Goal: Complete application form

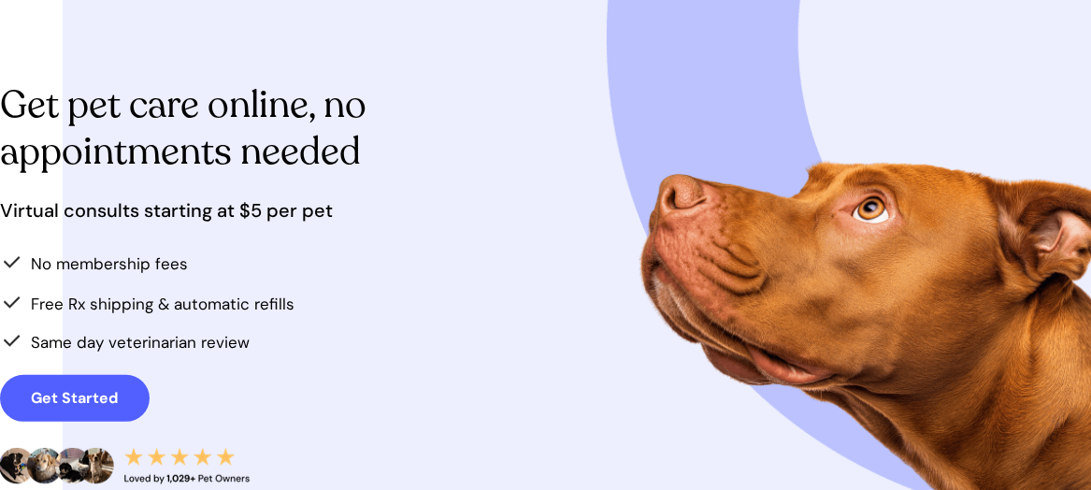
scroll to position [257, 0]
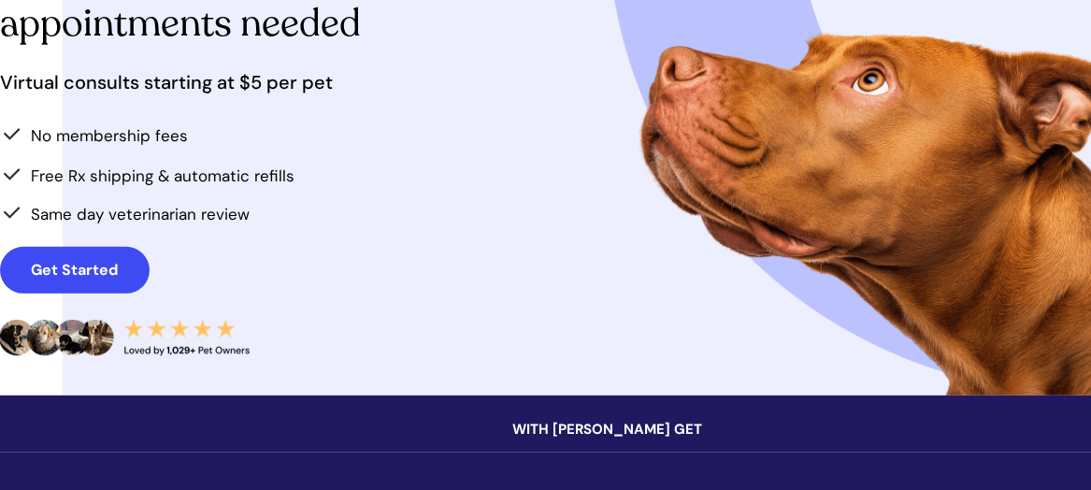
click at [88, 278] on strong "Get Started" at bounding box center [75, 270] width 87 height 20
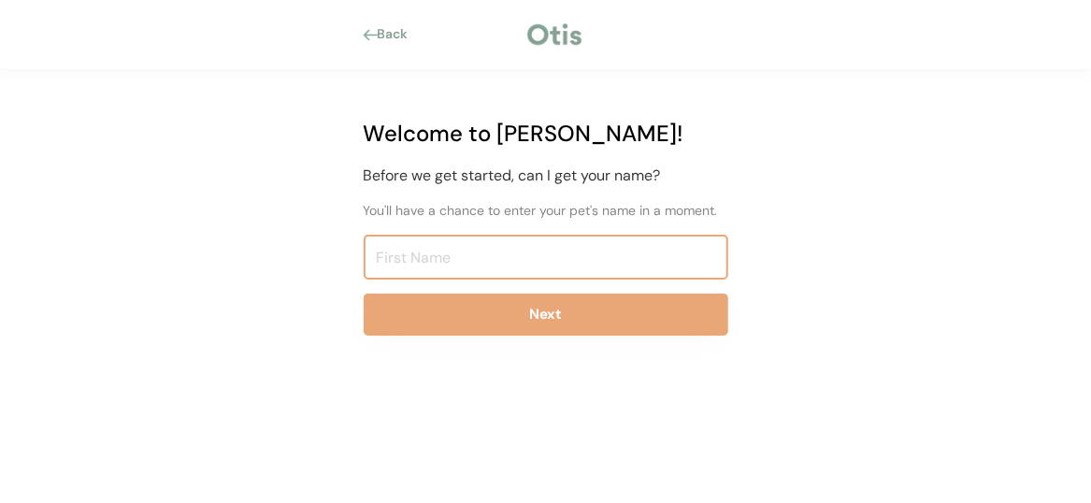
click at [416, 253] on input "input" at bounding box center [546, 257] width 365 height 45
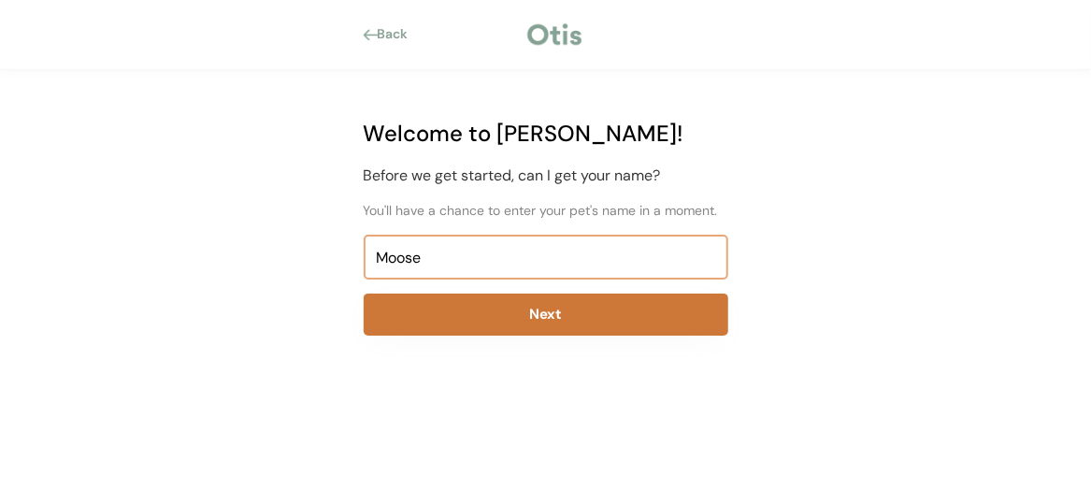
type input "Moose"
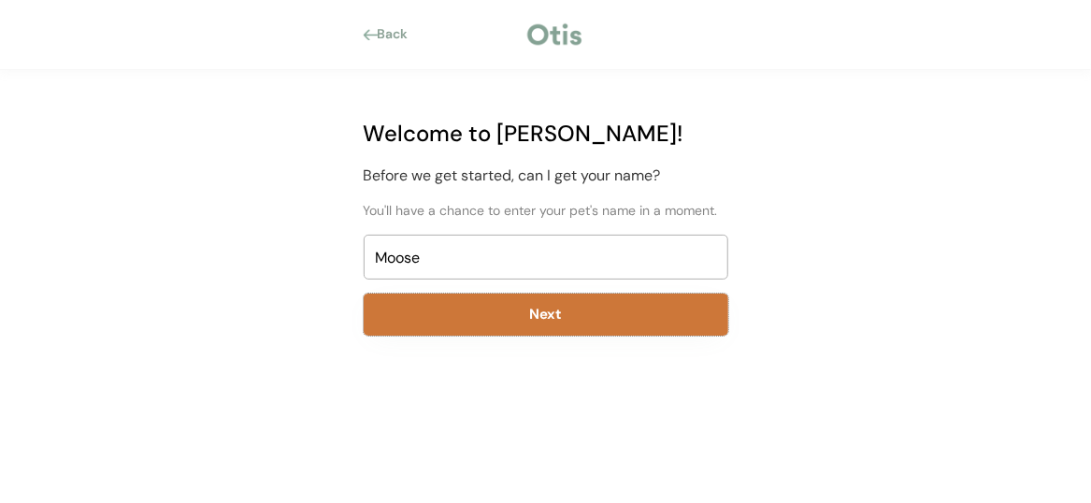
click at [553, 312] on button "Next" at bounding box center [546, 315] width 365 height 42
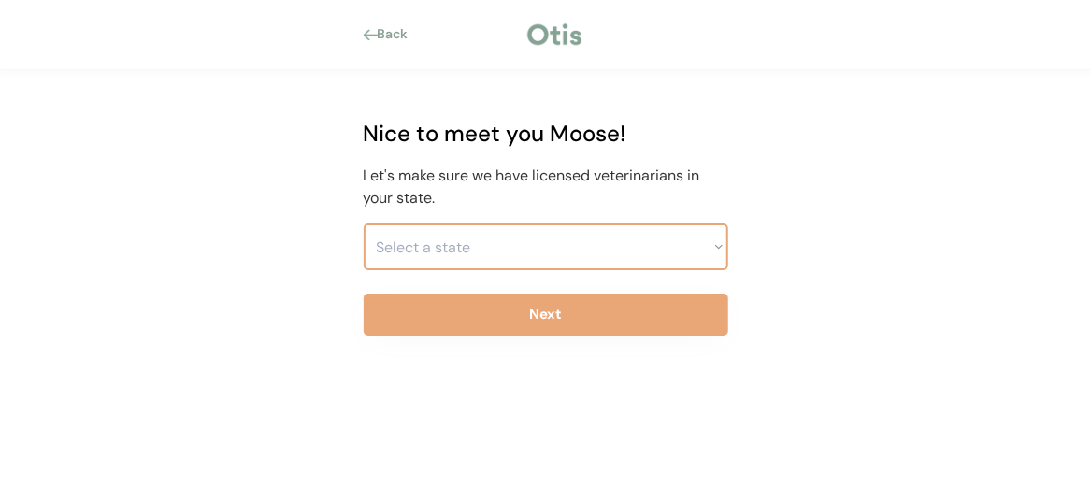
click at [486, 247] on select "Select a state [US_STATE] [US_STATE] [US_STATE] [US_STATE] [US_STATE] [US_STATE…" at bounding box center [546, 246] width 365 height 47
select select ""1348695171700984260__LOOKUP__1704914077159x110145843460843550""
click at [364, 223] on select "Select a state [US_STATE] [US_STATE] [US_STATE] [US_STATE] [US_STATE] [US_STATE…" at bounding box center [546, 246] width 365 height 47
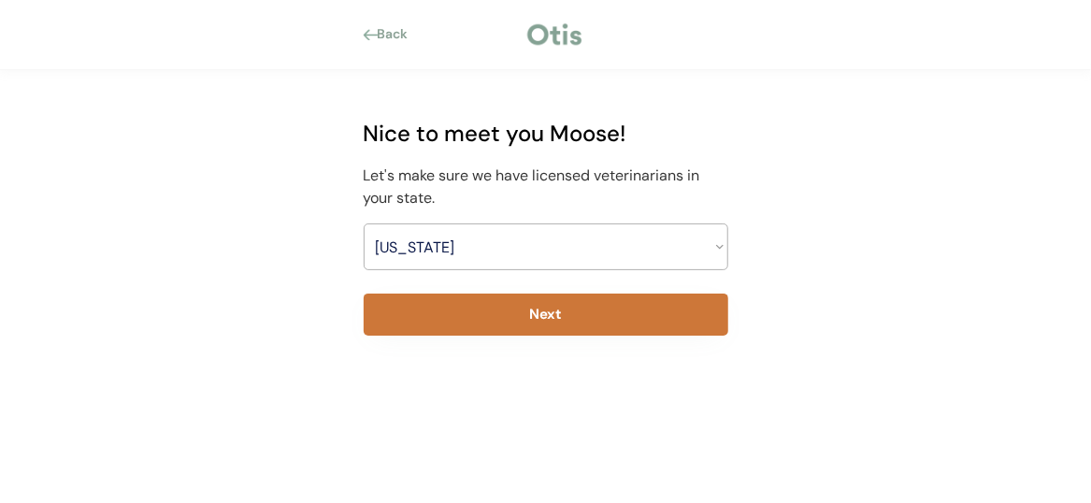
click at [519, 316] on button "Next" at bounding box center [546, 315] width 365 height 42
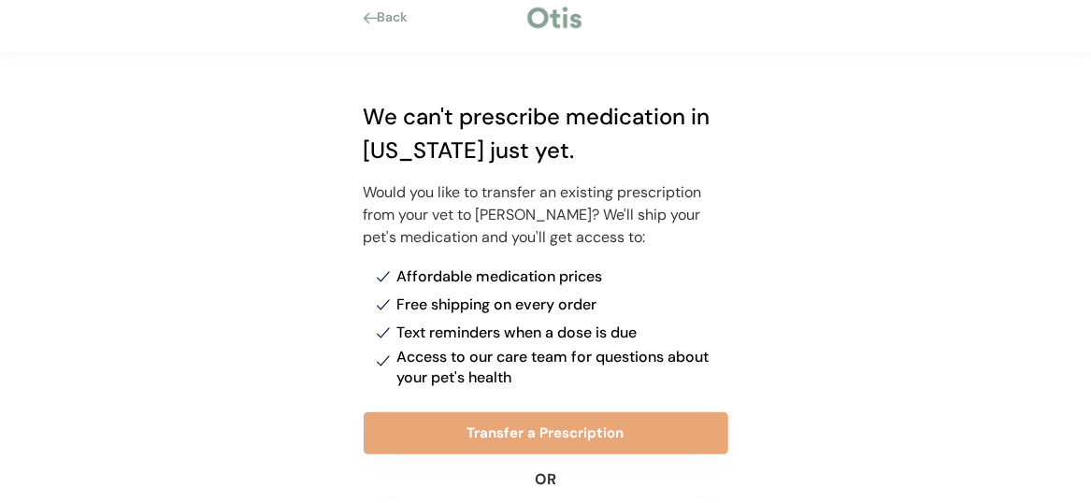
scroll to position [120, 0]
